Goal: Task Accomplishment & Management: Use online tool/utility

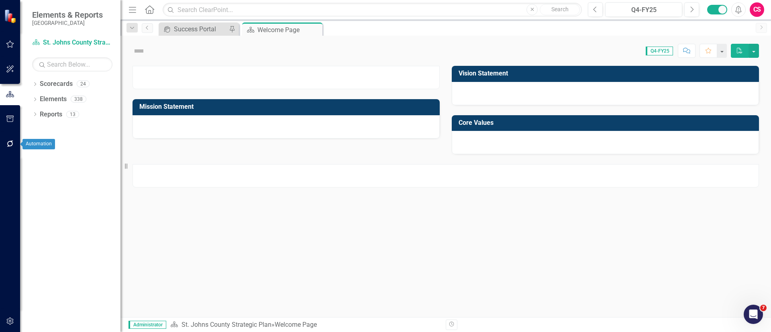
click at [12, 147] on button "button" at bounding box center [10, 144] width 18 height 17
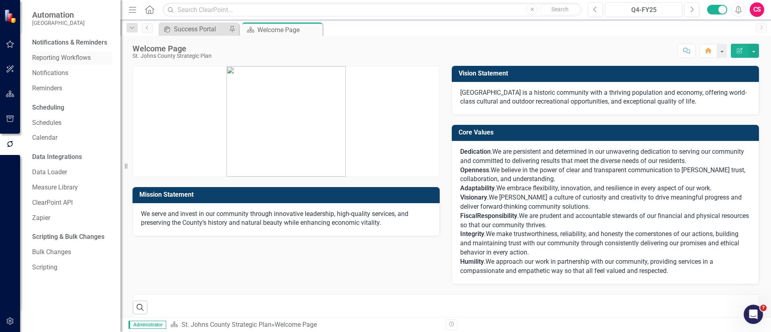
click at [49, 53] on link "Reporting Workflows" at bounding box center [72, 57] width 80 height 9
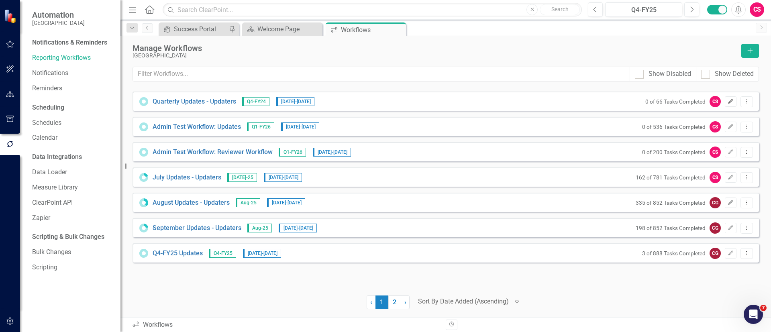
click at [733, 103] on icon "Edit" at bounding box center [731, 101] width 6 height 5
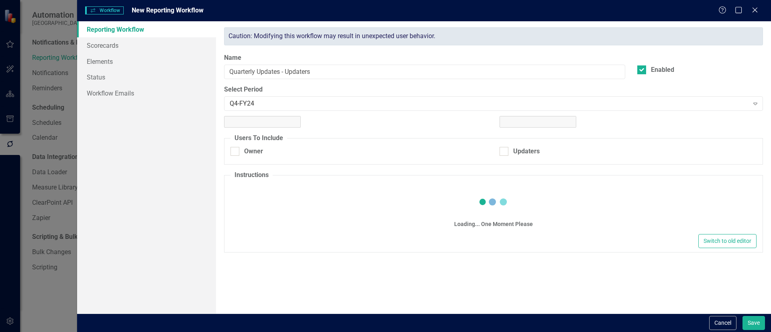
checkbox input "true"
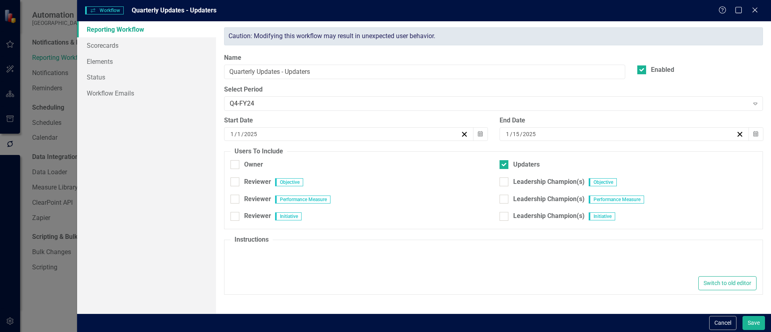
type textarea "<p>Please make updates to your assigned elements for this reporting period in a…"
click at [103, 57] on link "Elements" at bounding box center [146, 61] width 139 height 16
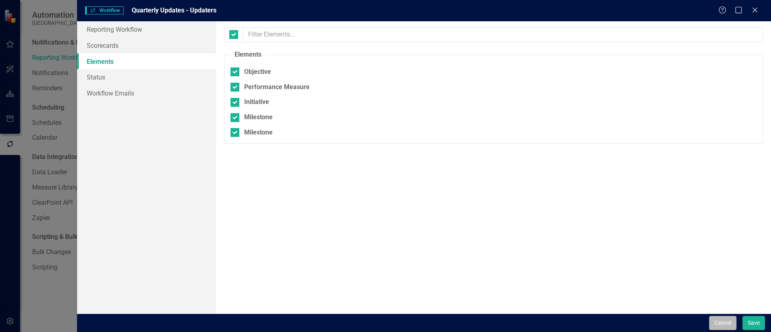
click at [721, 322] on button "Cancel" at bounding box center [723, 323] width 27 height 14
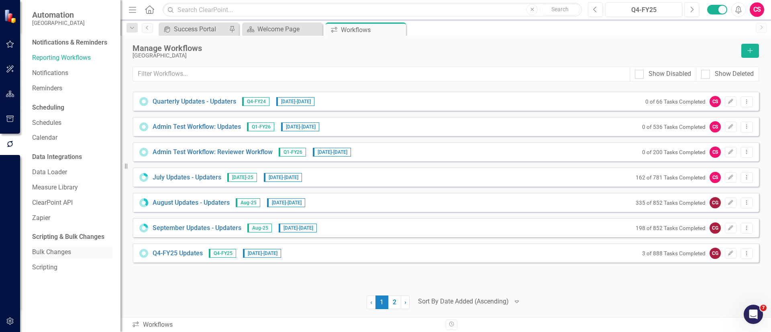
click at [50, 252] on link "Bulk Changes" at bounding box center [72, 252] width 80 height 9
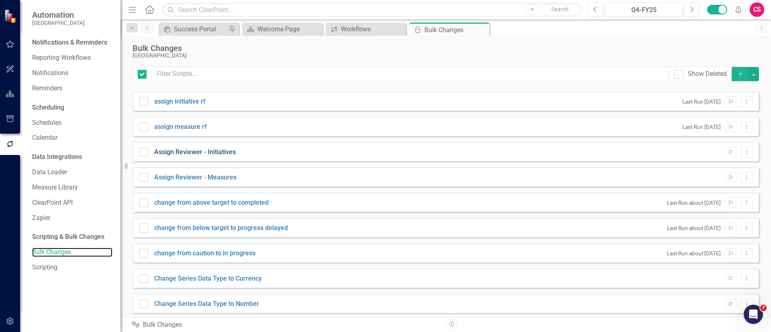
checkbox input "false"
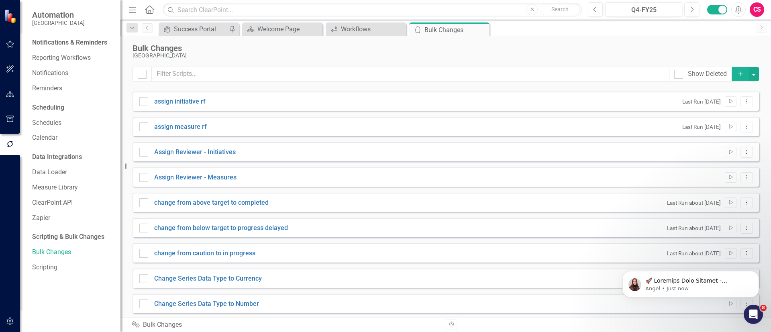
click at [737, 72] on icon "Add" at bounding box center [740, 74] width 7 height 6
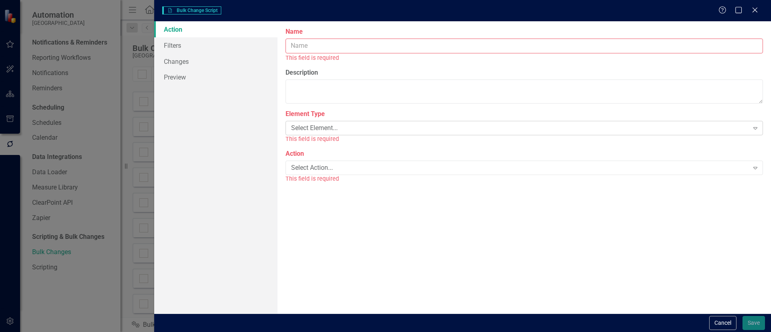
click at [328, 127] on div "Select Element..." at bounding box center [520, 127] width 458 height 9
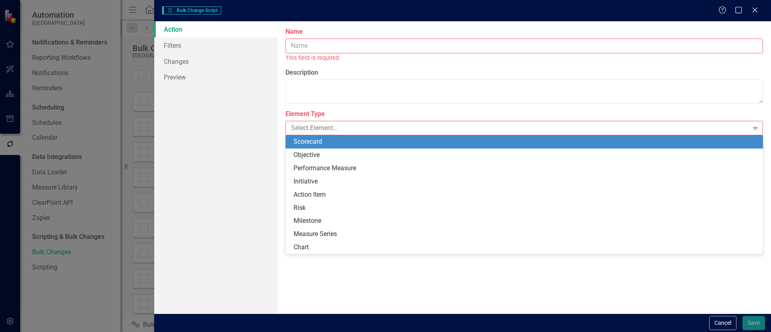
click at [329, 141] on div "Scorecard" at bounding box center [526, 141] width 465 height 9
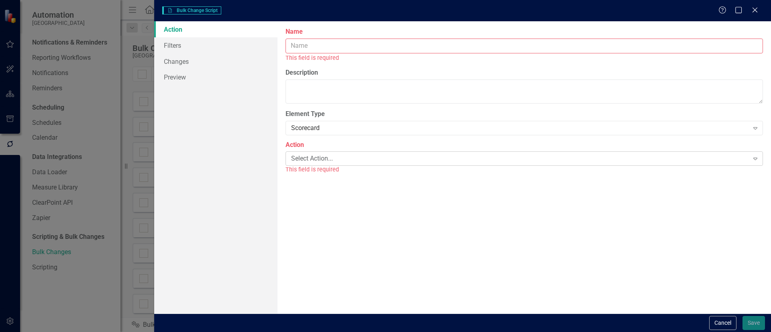
click at [330, 155] on div "Select Action..." at bounding box center [520, 158] width 458 height 9
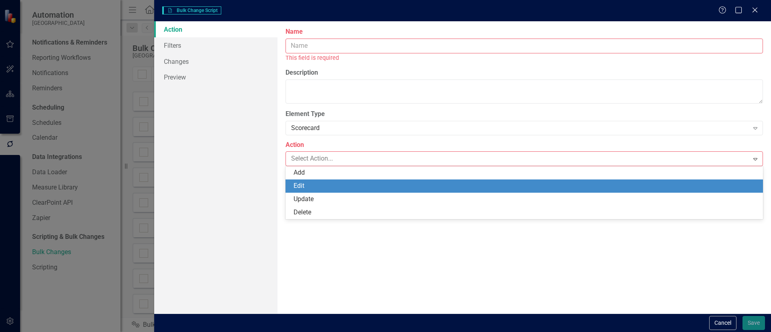
click at [318, 186] on div "Edit" at bounding box center [526, 186] width 465 height 9
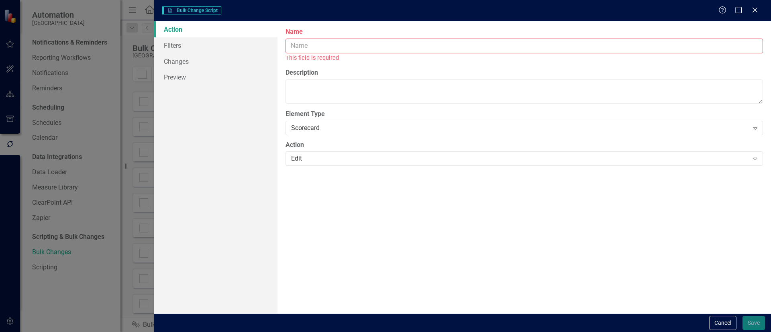
click at [312, 48] on input "Name" at bounding box center [525, 46] width 478 height 15
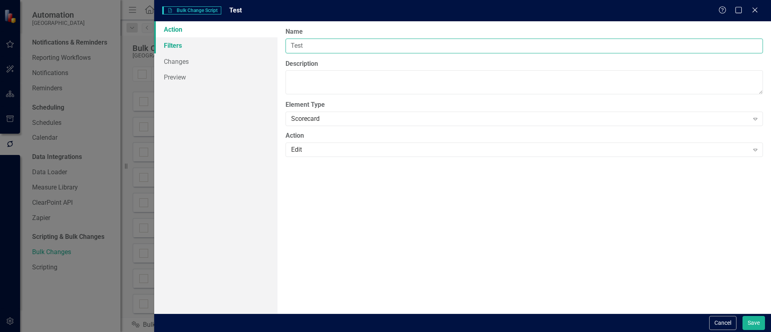
type input "Test"
click at [193, 45] on link "Filters" at bounding box center [215, 45] width 123 height 16
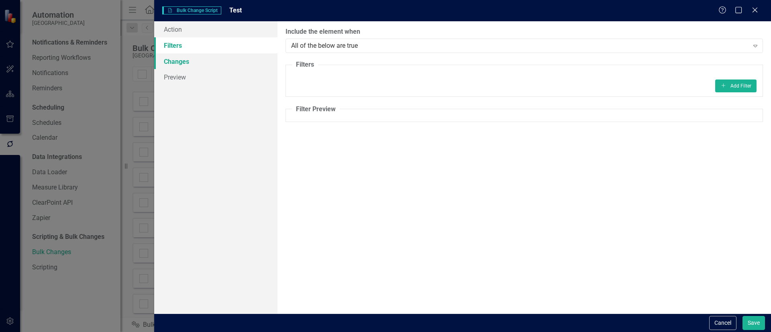
click at [194, 61] on link "Changes" at bounding box center [215, 61] width 123 height 16
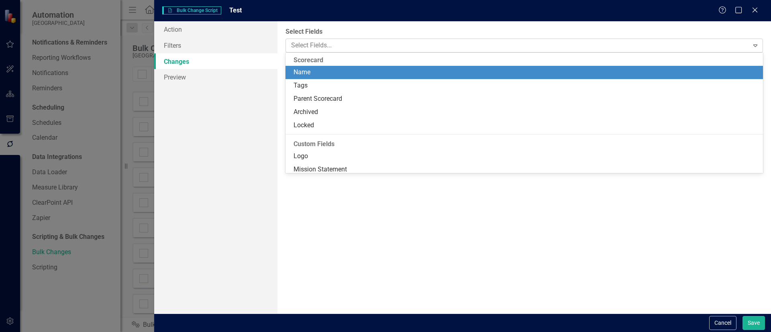
click at [330, 45] on div at bounding box center [518, 45] width 461 height 11
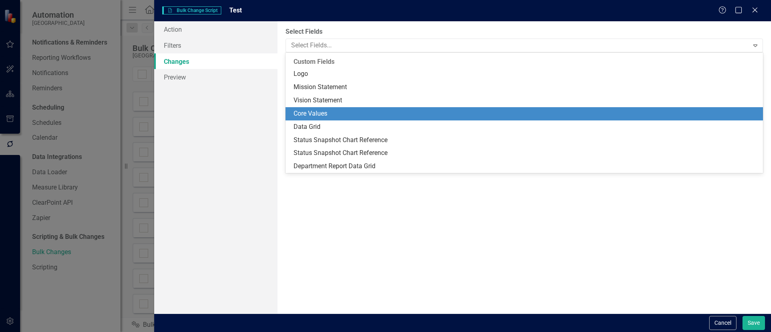
scroll to position [82, 0]
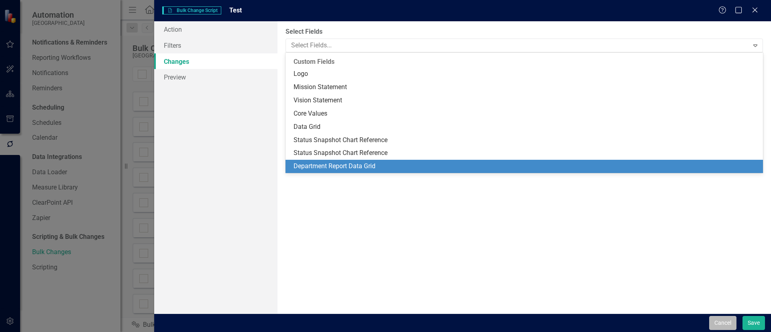
click at [722, 325] on button "Cancel" at bounding box center [723, 323] width 27 height 14
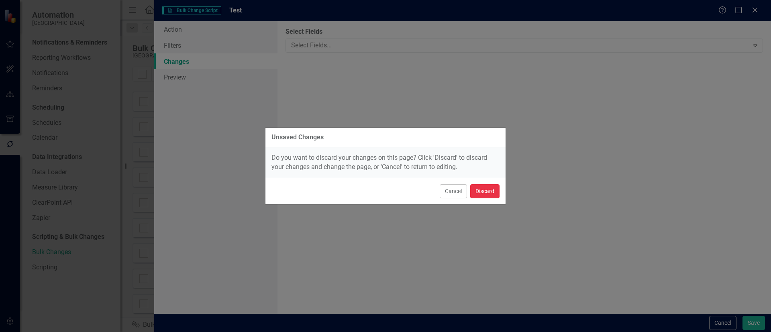
click at [491, 191] on button "Discard" at bounding box center [485, 191] width 29 height 14
